Goal: Check status: Check status

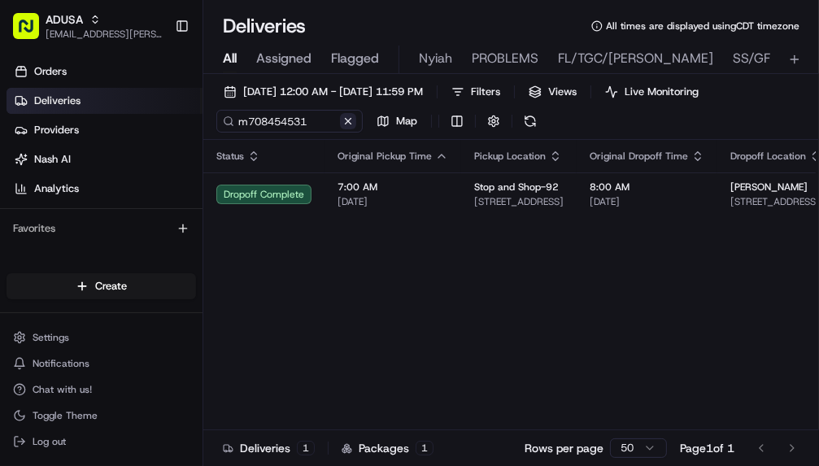
click at [348, 120] on button at bounding box center [348, 121] width 16 height 16
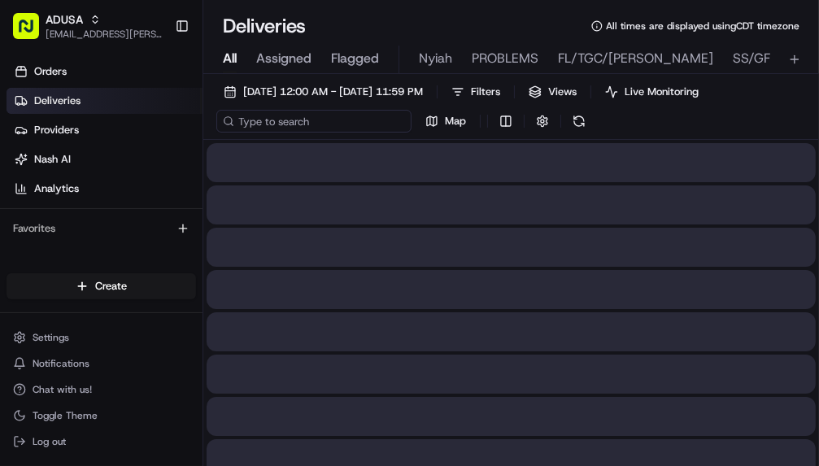
click at [312, 125] on input at bounding box center [313, 121] width 195 height 23
paste input "m710146810"
type input "m710146810"
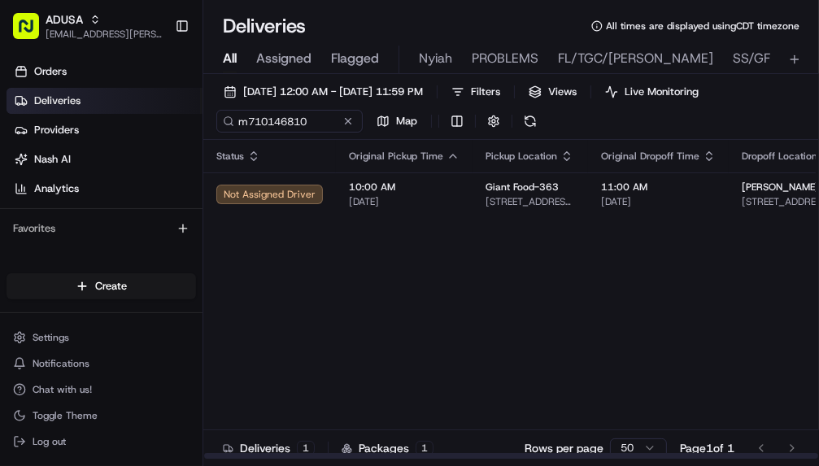
click at [819, 181] on html "ADUSA [EMAIL_ADDRESS][PERSON_NAME][DOMAIN_NAME] Toggle Sidebar Orders Deliverie…" at bounding box center [409, 233] width 819 height 466
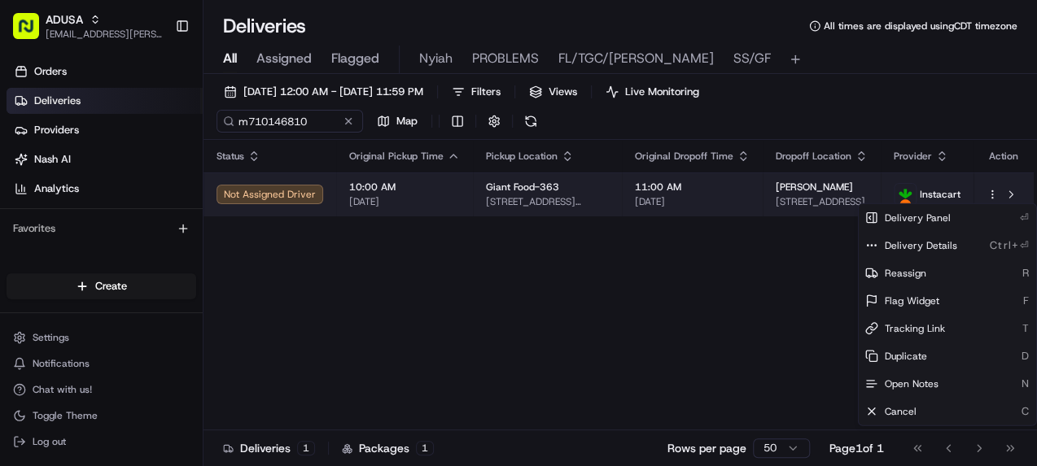
click at [819, 194] on html "ADUSA [EMAIL_ADDRESS][PERSON_NAME][DOMAIN_NAME] Toggle Sidebar Orders Deliverie…" at bounding box center [518, 233] width 1037 height 466
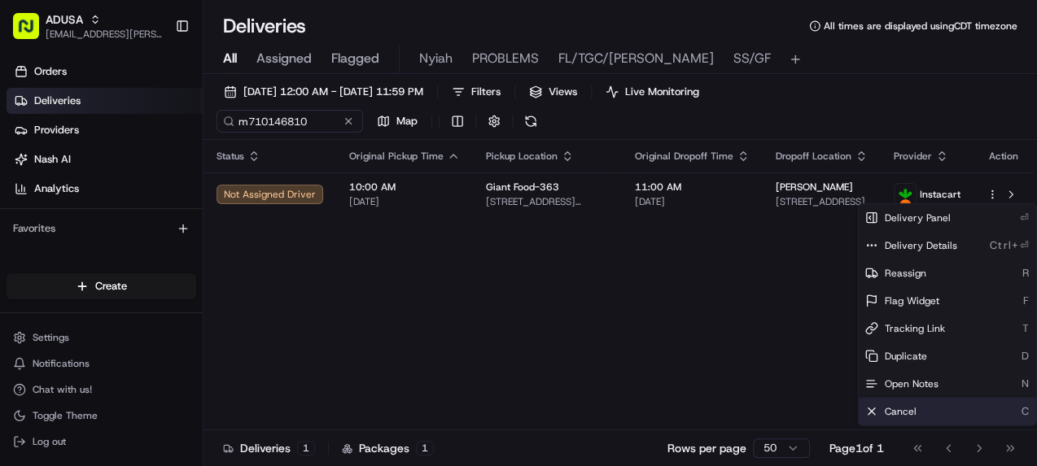
click at [819, 413] on span "Cancel" at bounding box center [900, 411] width 32 height 13
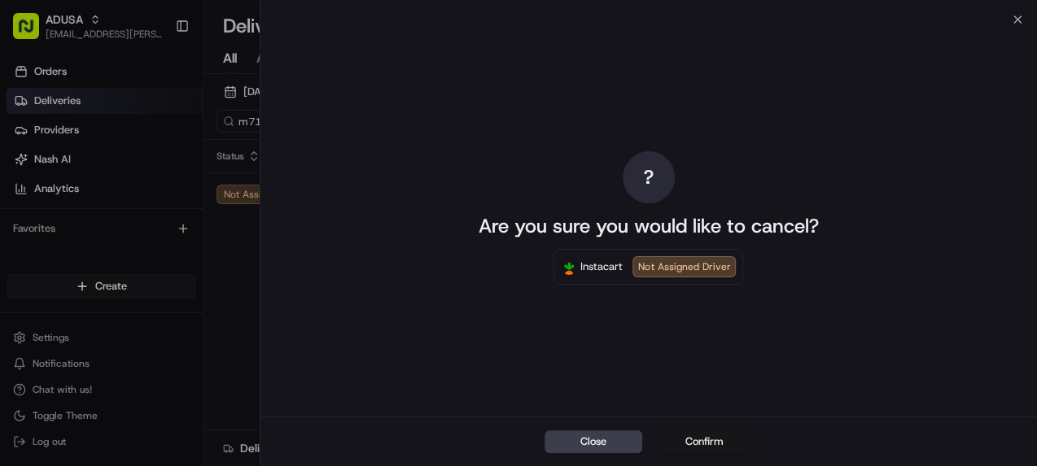
click at [696, 439] on button "Confirm" at bounding box center [704, 441] width 98 height 23
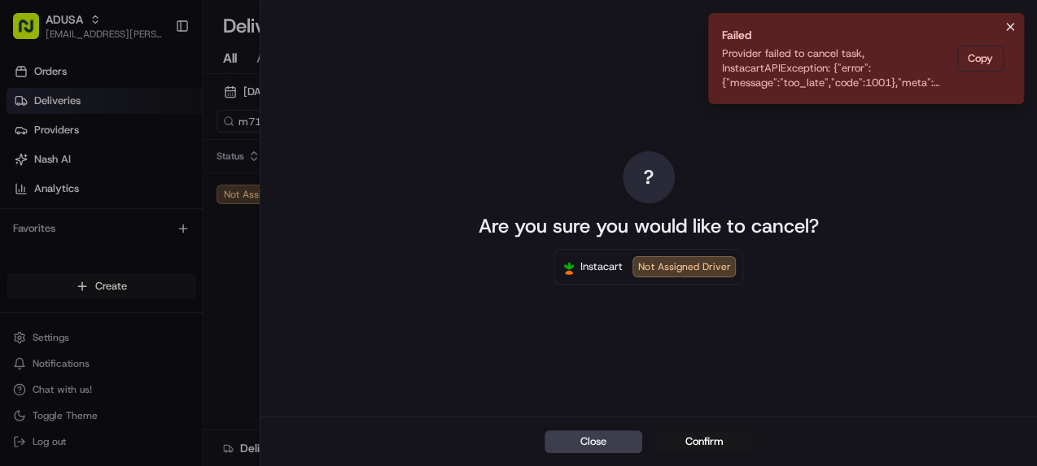
click at [819, 31] on icon "Notifications (F8)" at bounding box center [1009, 26] width 13 height 13
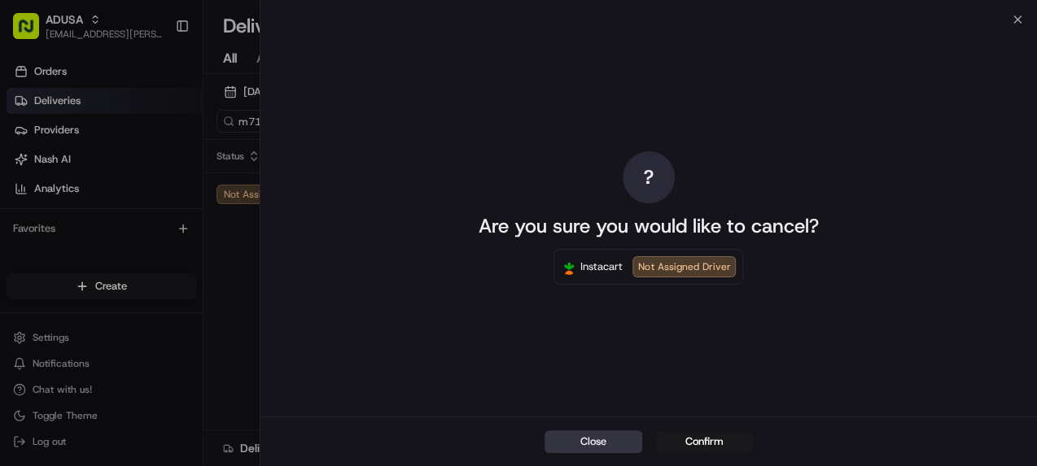
click at [610, 445] on button "Close" at bounding box center [593, 441] width 98 height 23
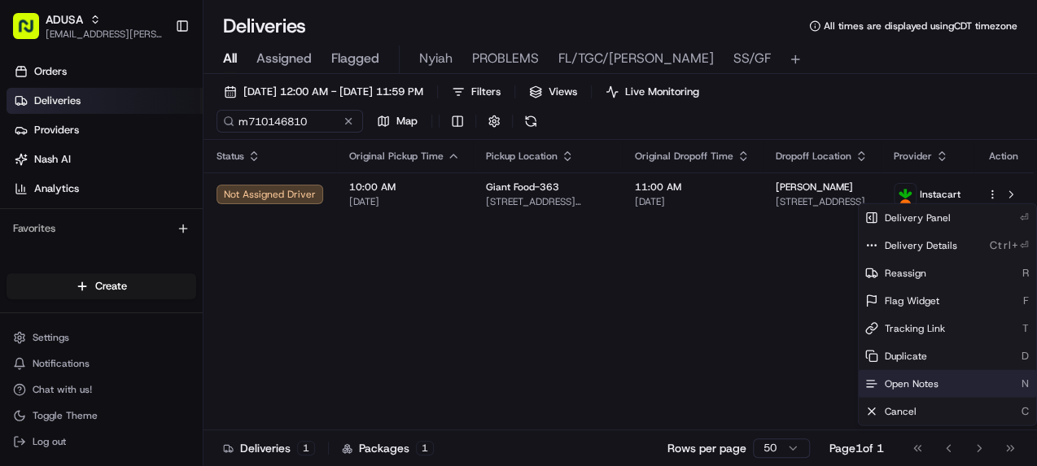
click at [819, 385] on span "Open Notes" at bounding box center [911, 384] width 54 height 13
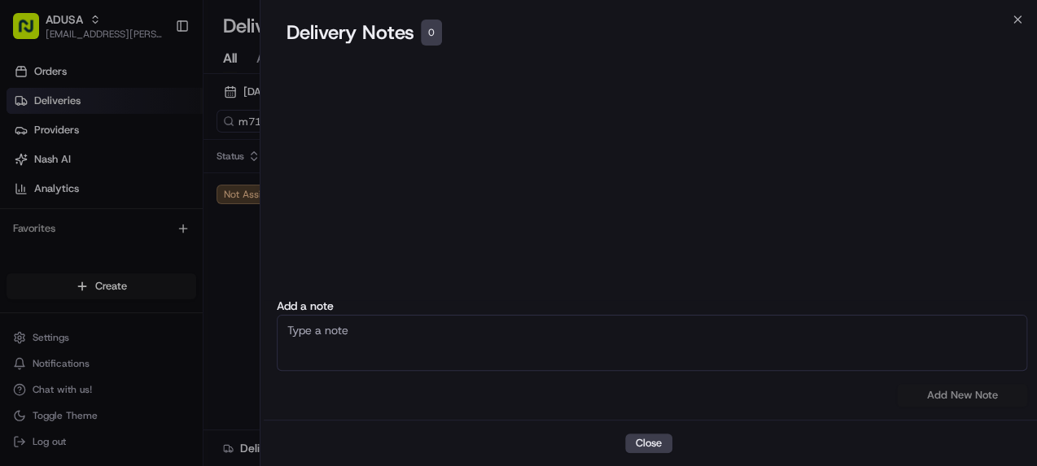
click at [397, 342] on textarea at bounding box center [652, 343] width 751 height 56
type textarea "fraud"
click at [819, 395] on button "Add New Note" at bounding box center [962, 395] width 130 height 23
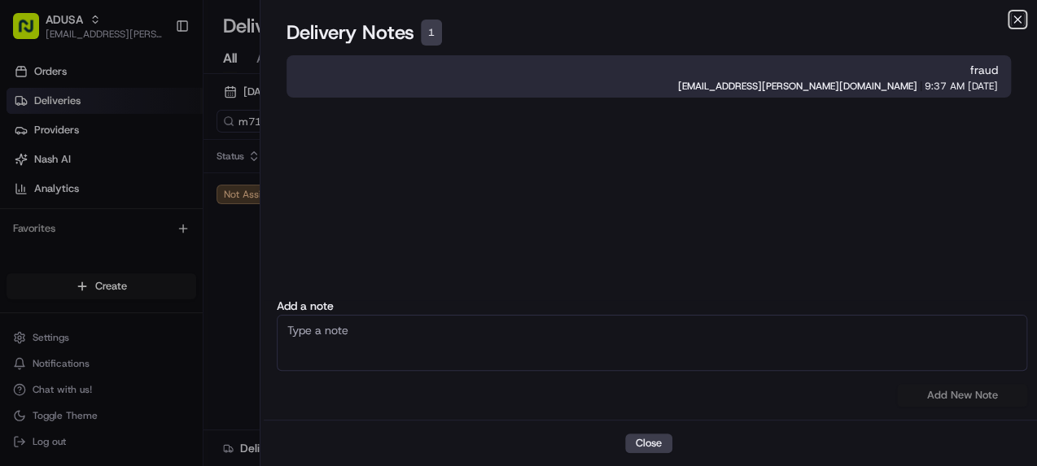
click at [819, 20] on icon "button" at bounding box center [1017, 19] width 7 height 7
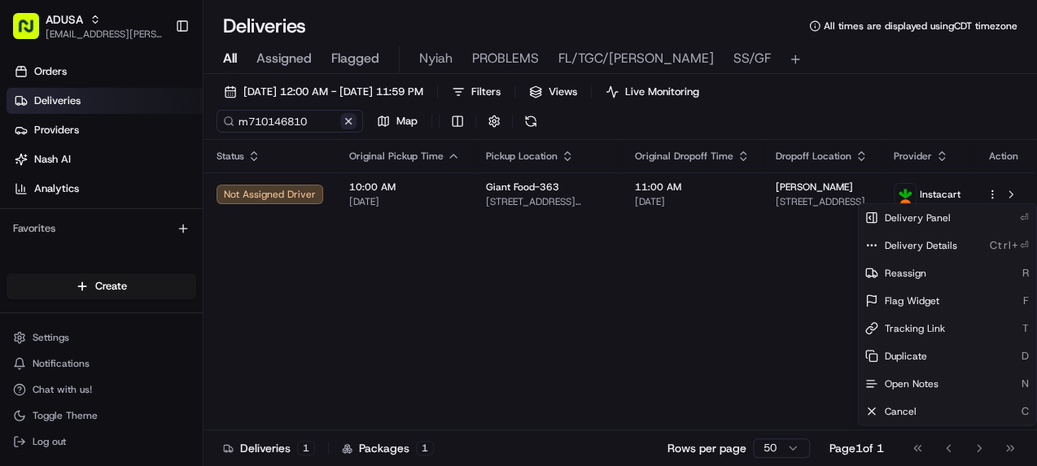
click at [348, 122] on button at bounding box center [348, 121] width 16 height 16
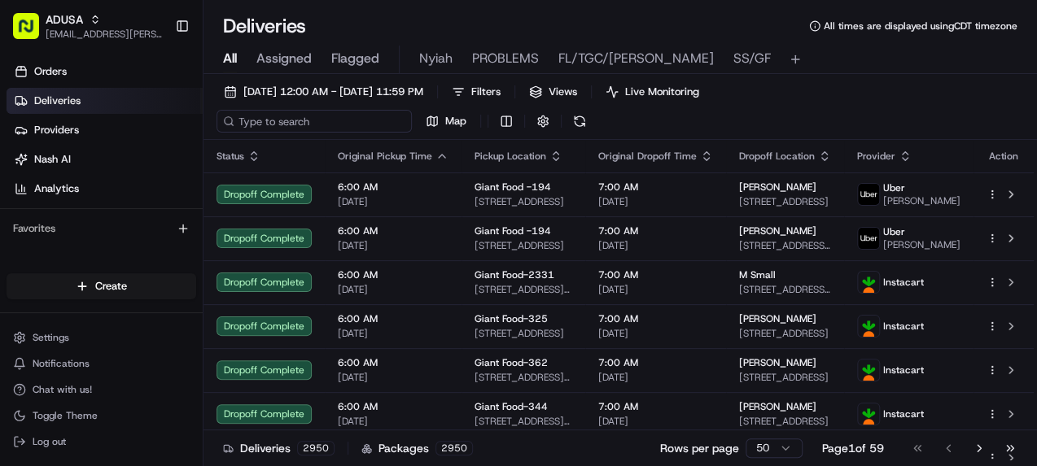
click at [318, 126] on input at bounding box center [313, 121] width 195 height 23
paste input "m704395981"
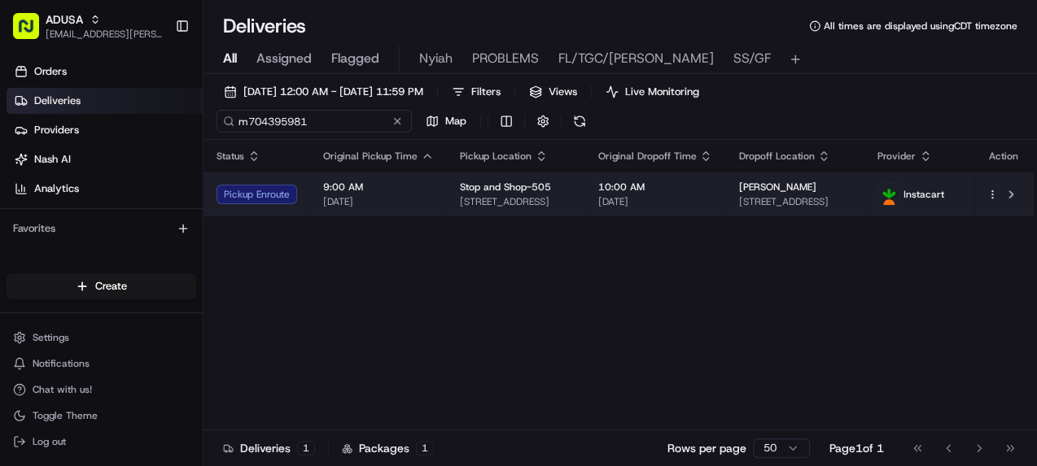
type input "m704395981"
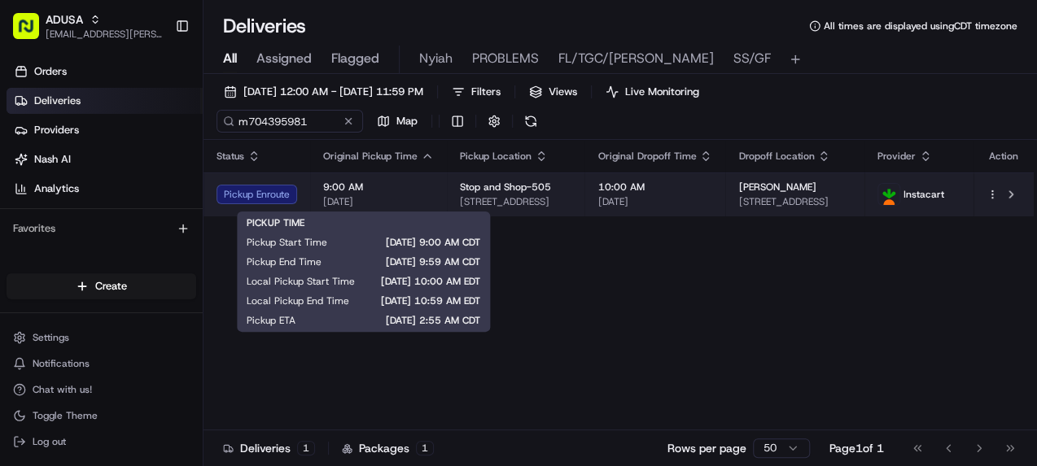
click at [423, 195] on span "[DATE]" at bounding box center [378, 201] width 111 height 13
